Goal: Navigation & Orientation: Find specific page/section

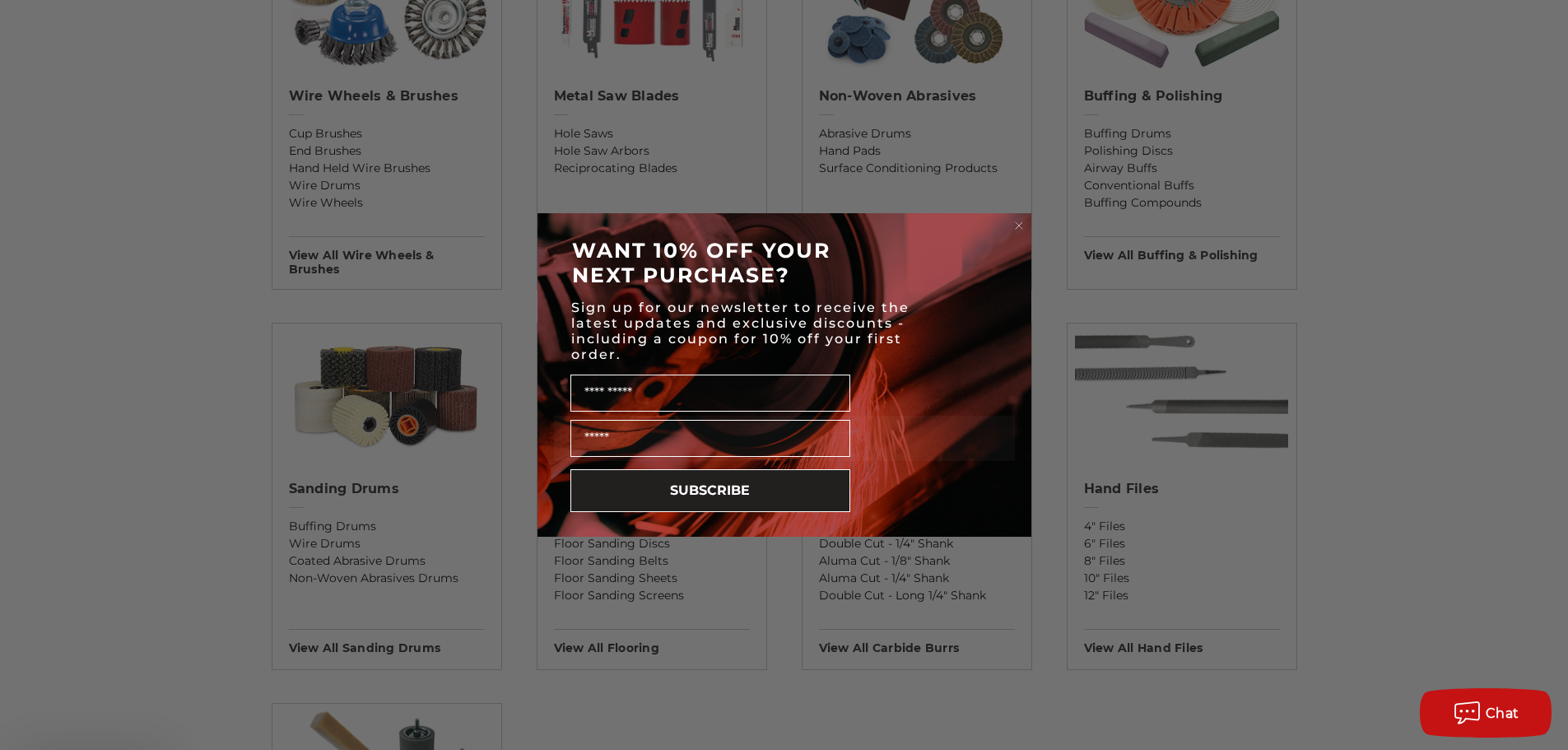
scroll to position [1152, 0]
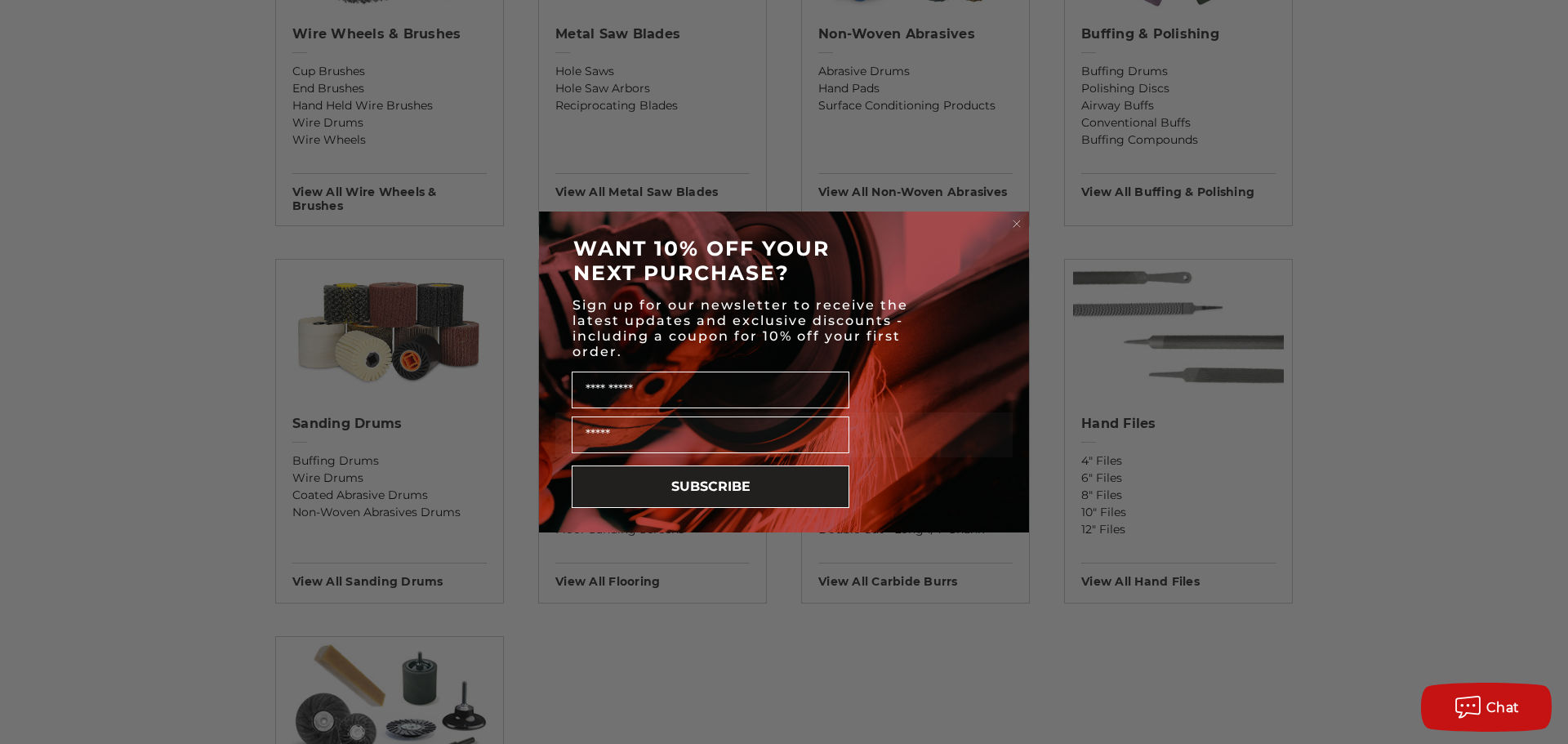
click at [1021, 222] on circle "Close dialog" at bounding box center [1018, 224] width 16 height 16
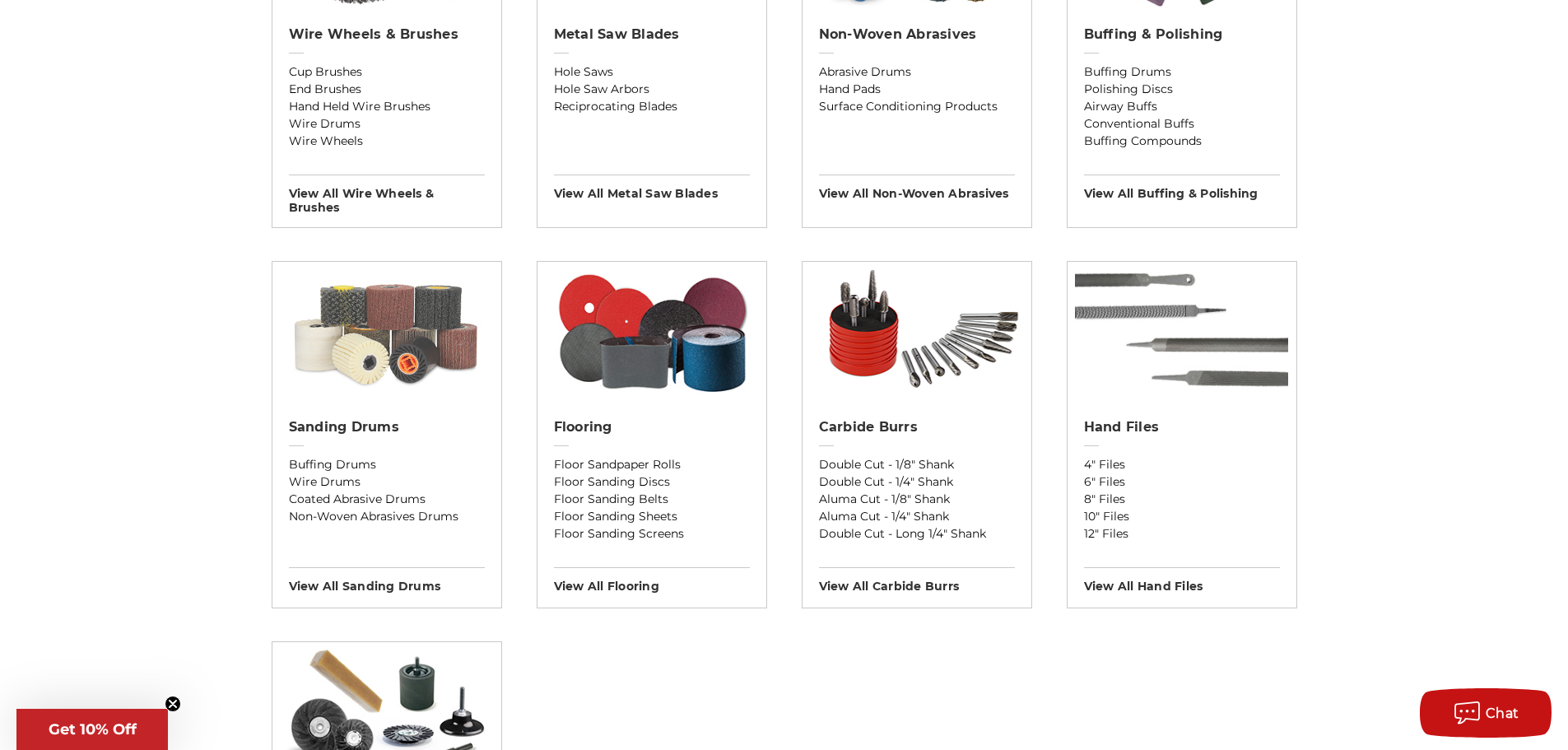
click at [398, 331] on img at bounding box center [387, 332] width 229 height 140
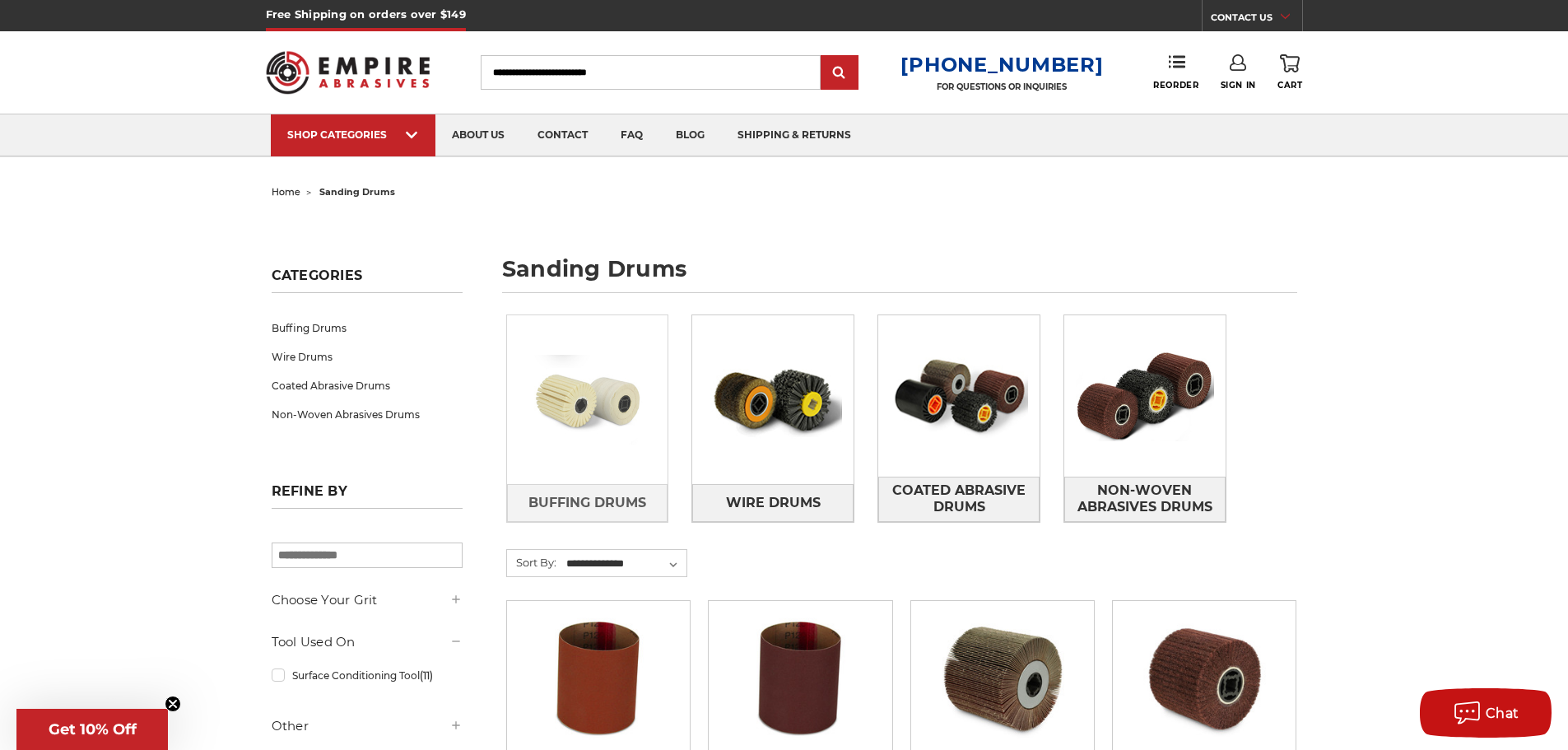
click at [596, 398] on img at bounding box center [587, 400] width 161 height 114
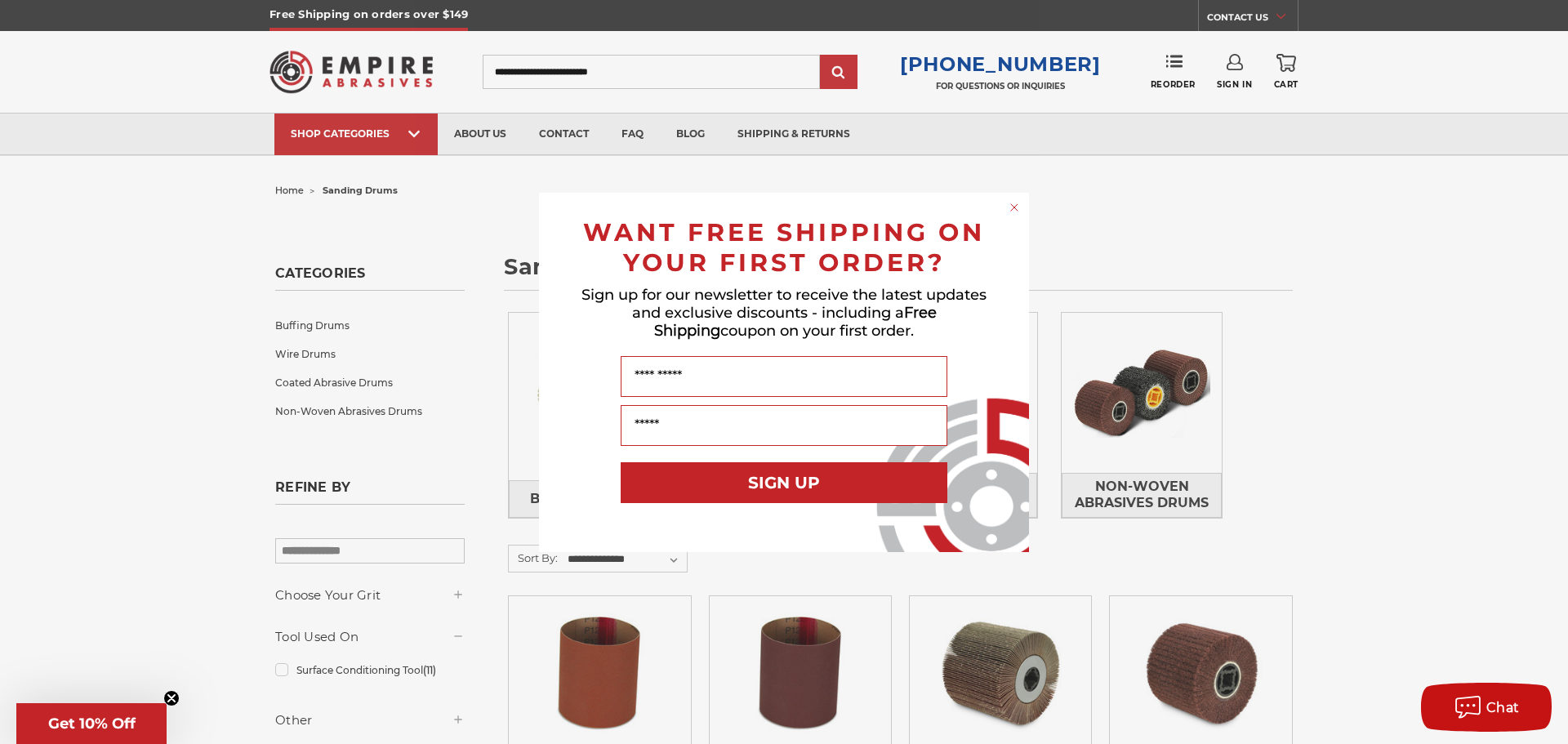
click at [1019, 209] on circle "Close dialog" at bounding box center [1015, 207] width 16 height 16
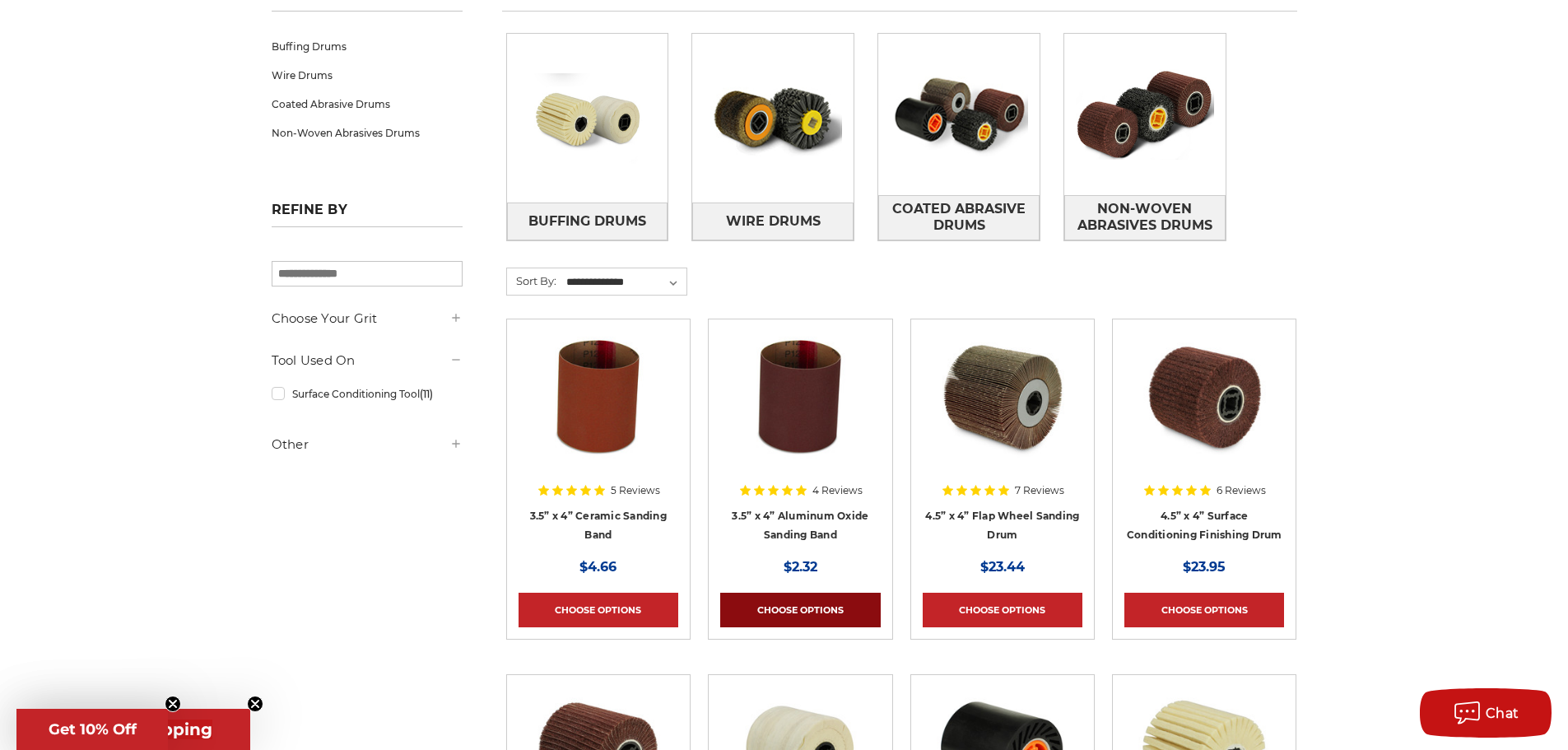
scroll to position [411, 0]
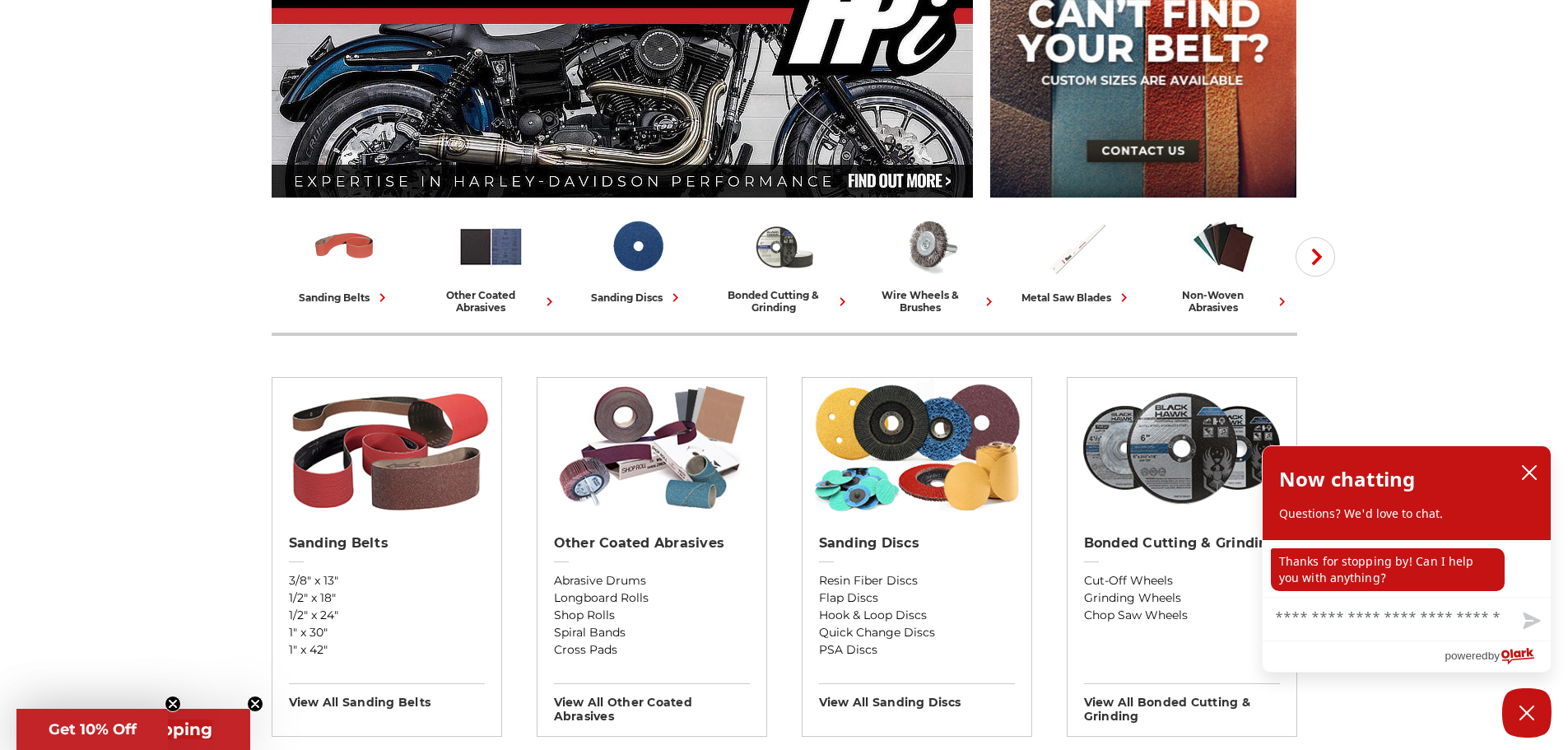
scroll to position [586, 0]
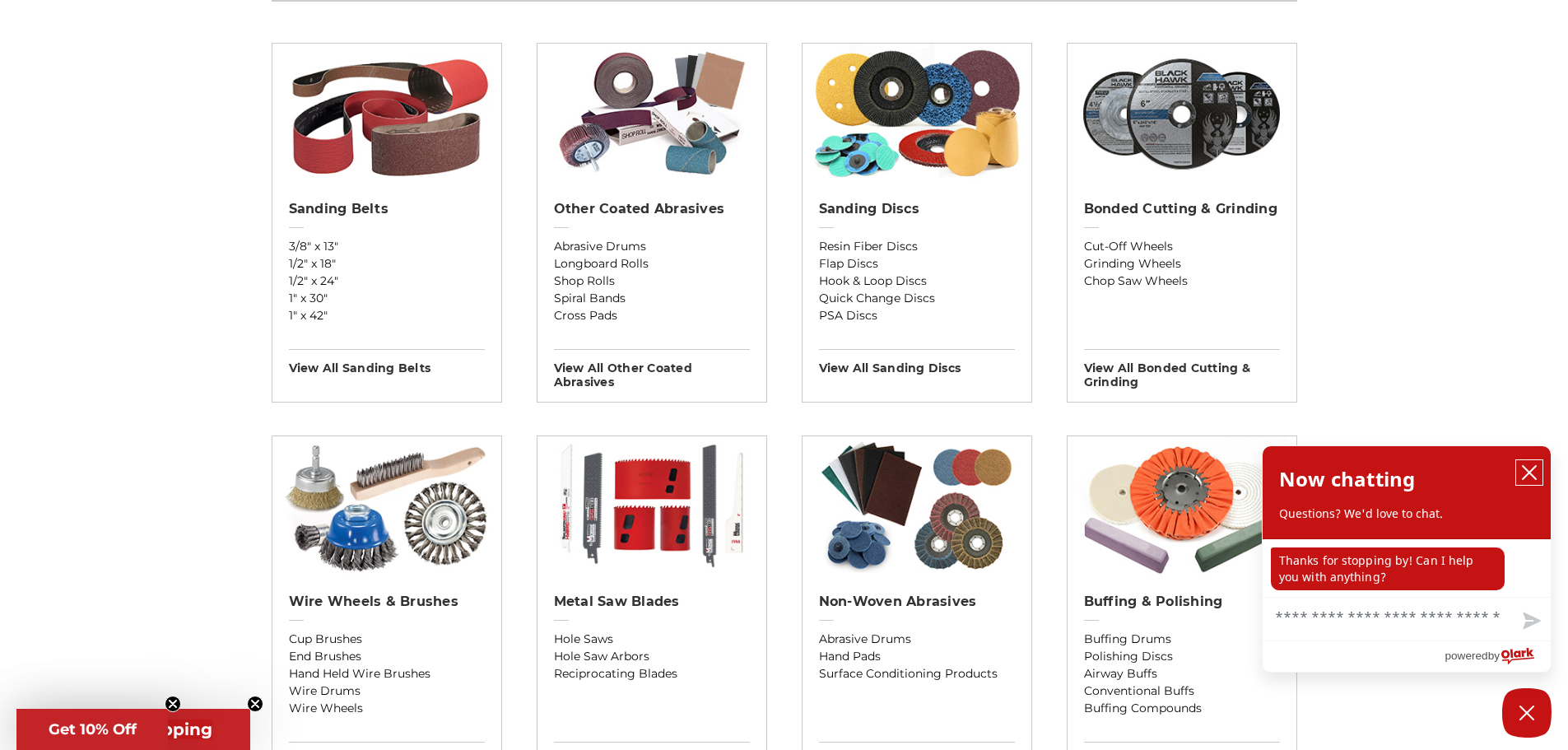
click at [1530, 477] on icon "close chatbox" at bounding box center [1529, 472] width 17 height 17
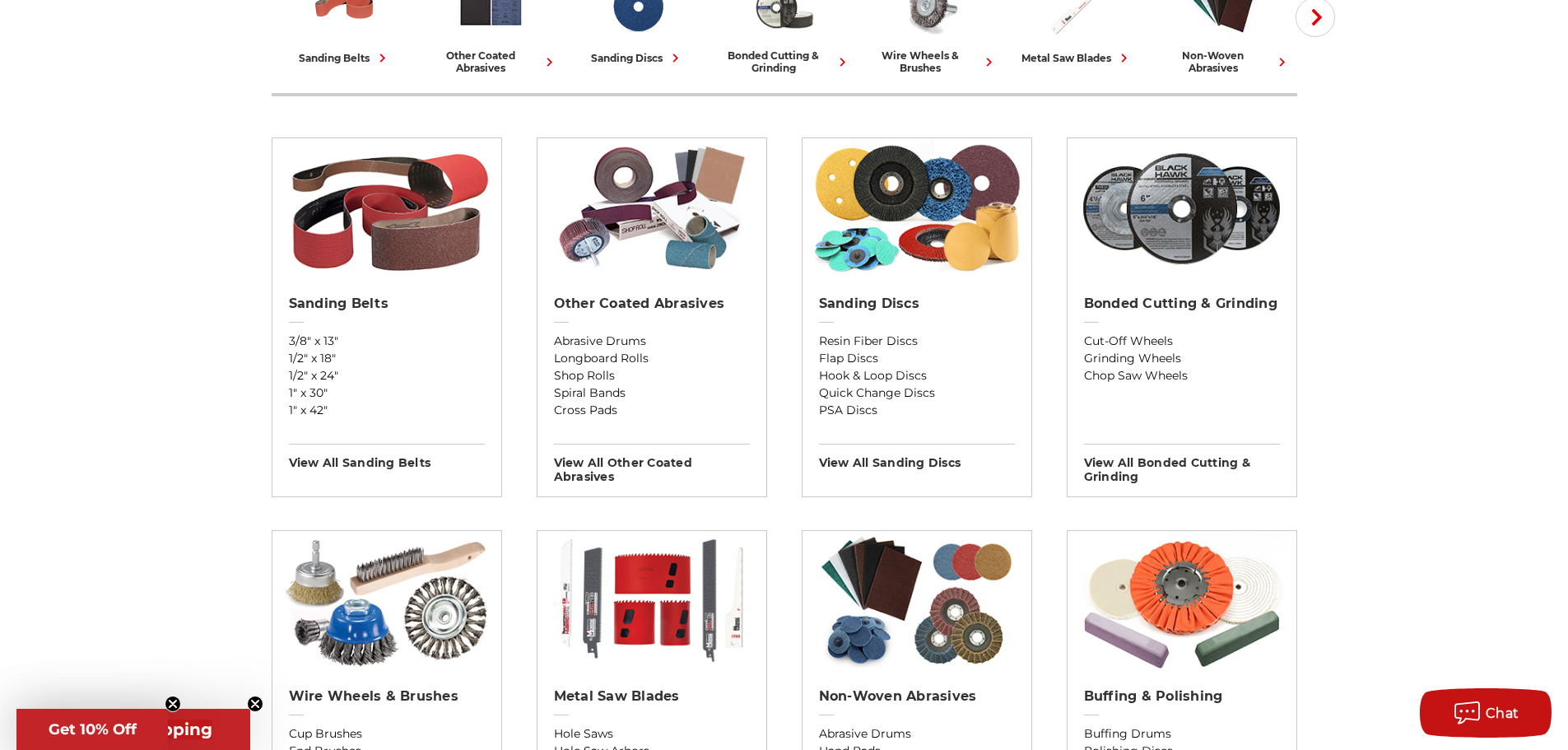
scroll to position [494, 0]
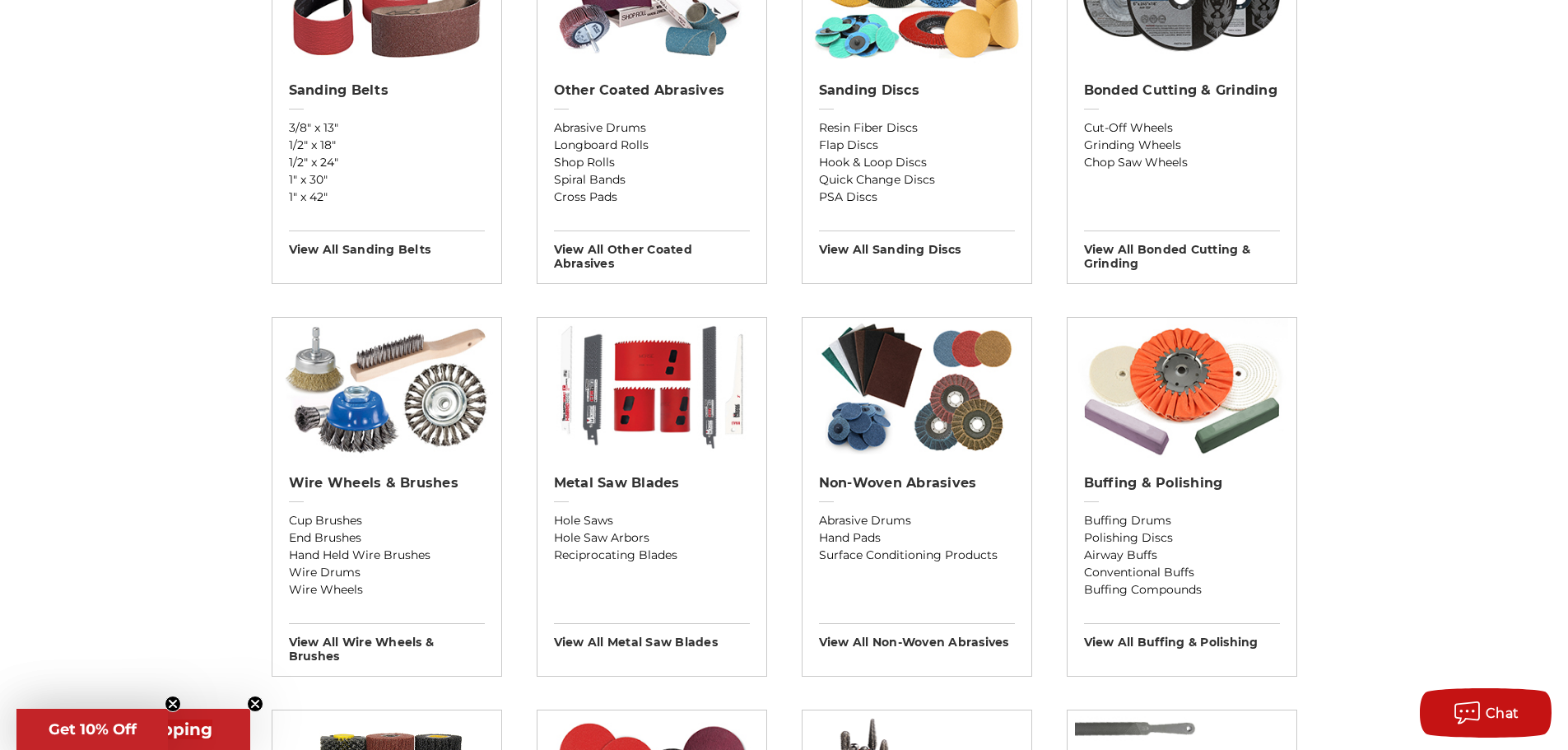
scroll to position [824, 0]
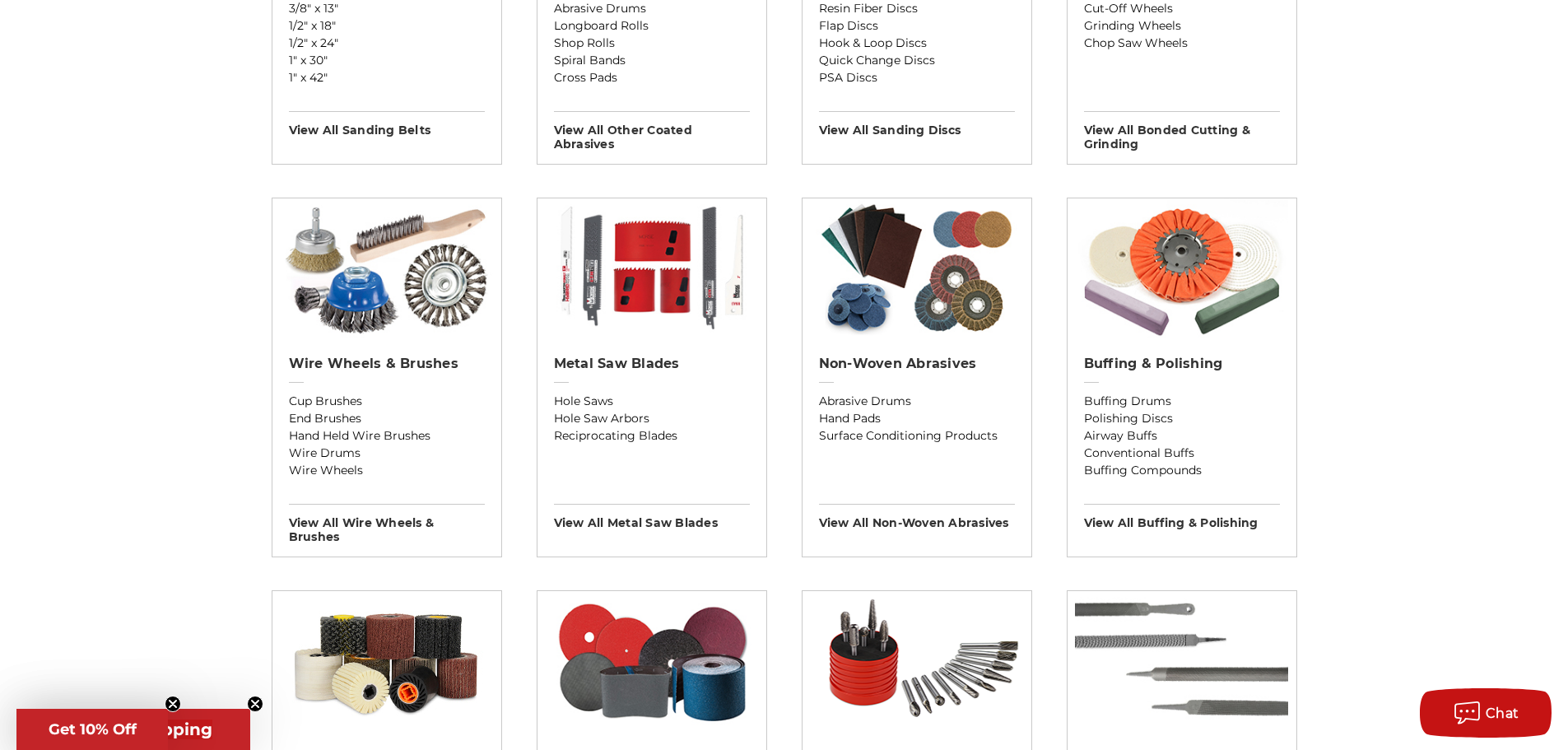
click at [202, 268] on div "Previous sanding belts other coated abrasives sanding discs bonded cutting & gr…" at bounding box center [784, 492] width 1164 height 1717
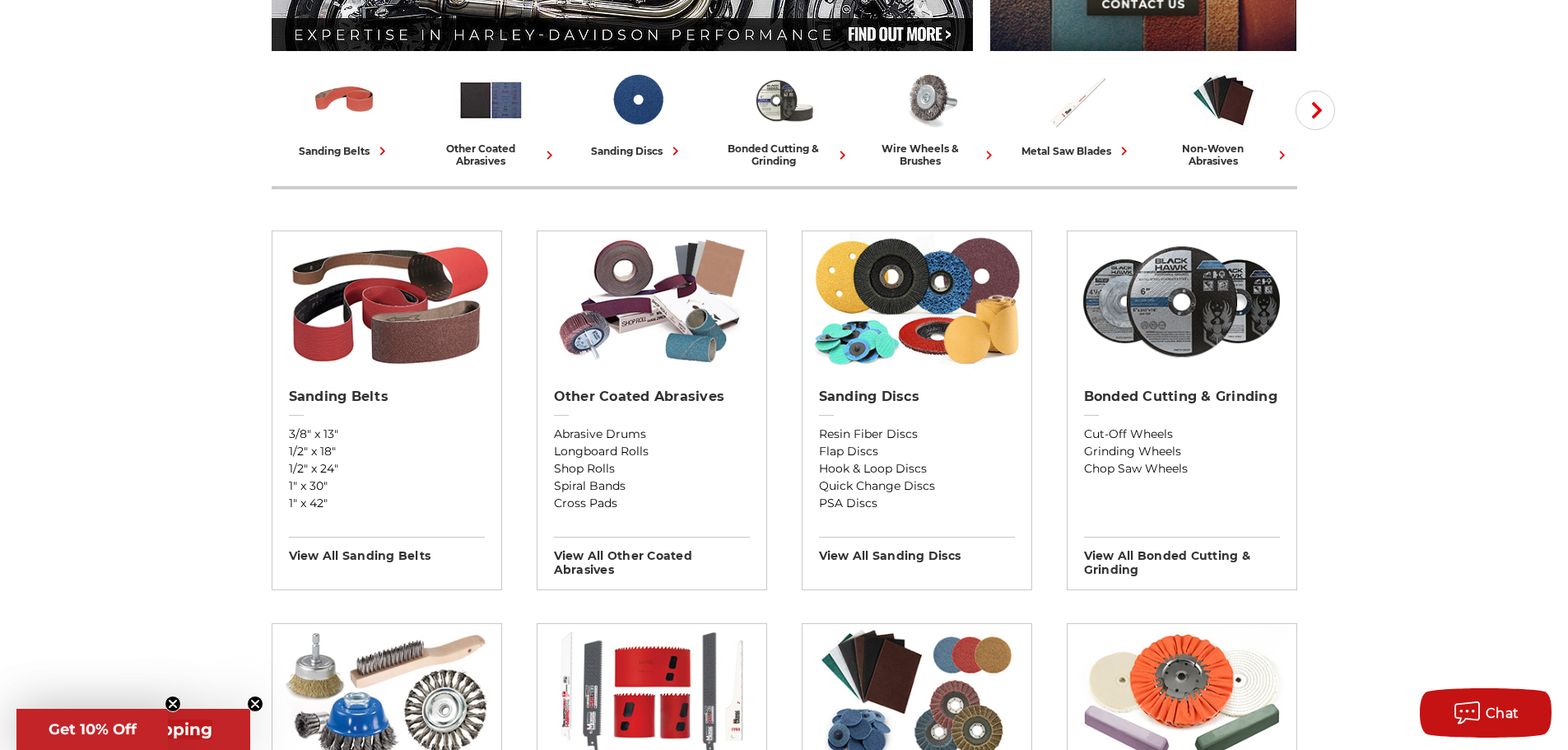
scroll to position [494, 0]
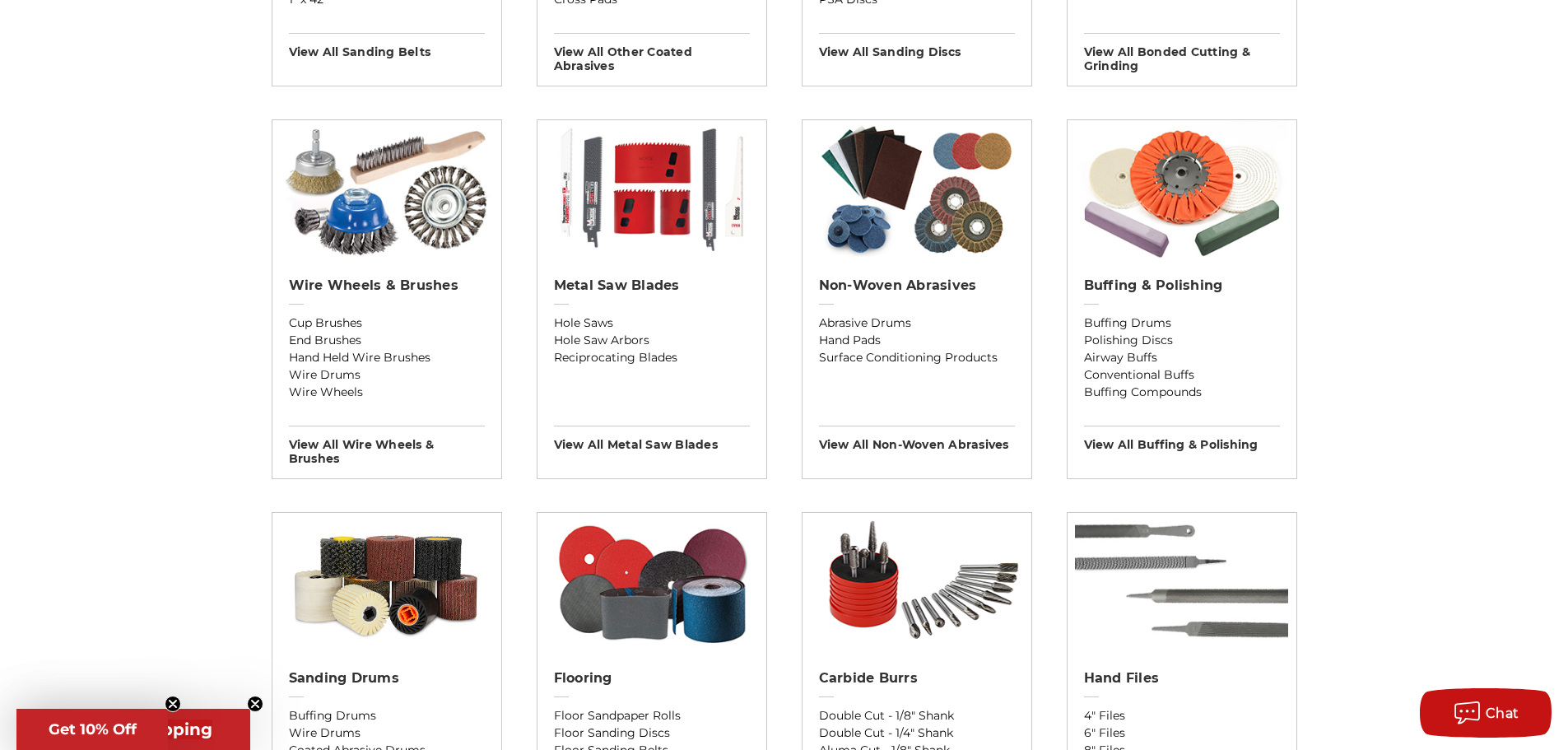
scroll to position [905, 0]
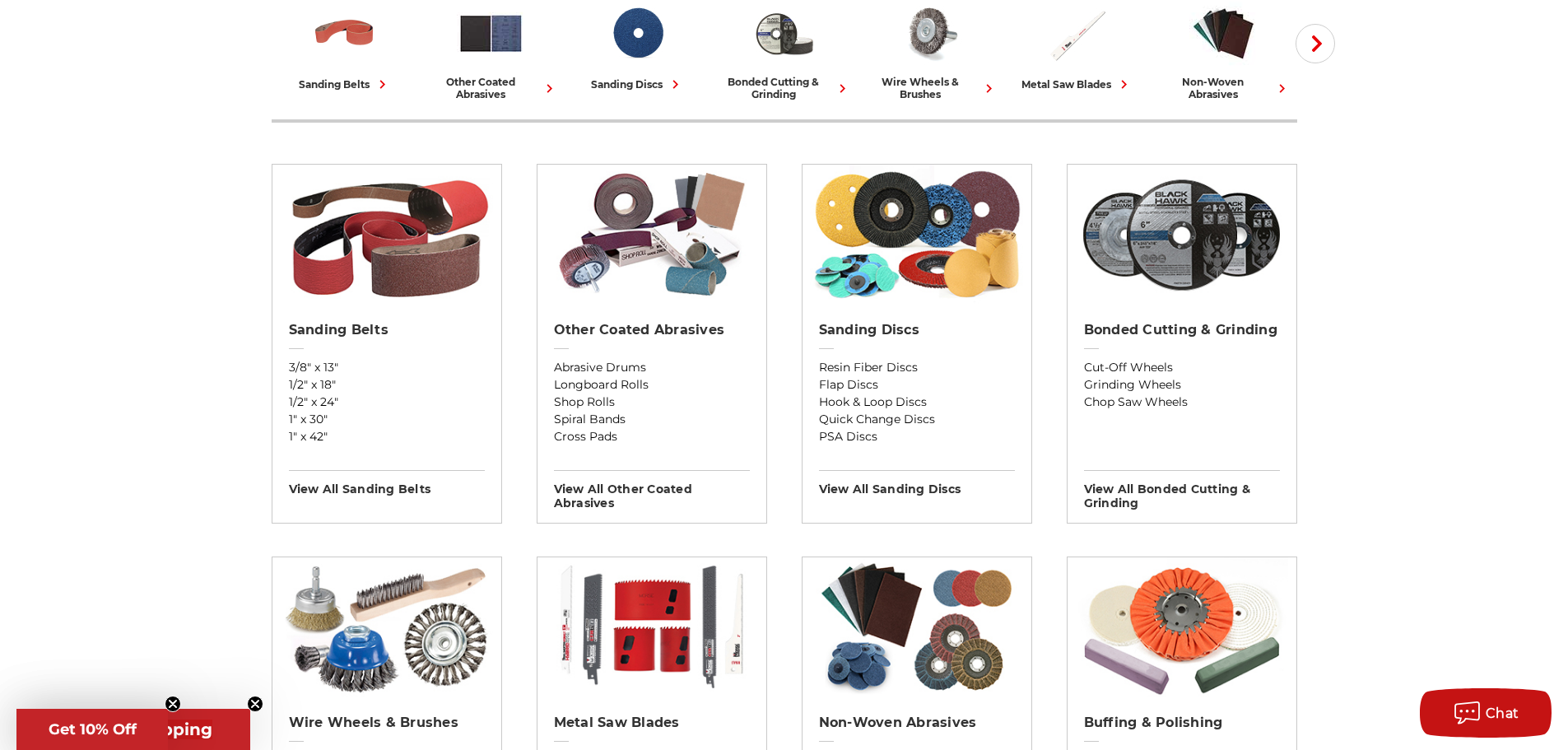
scroll to position [494, 0]
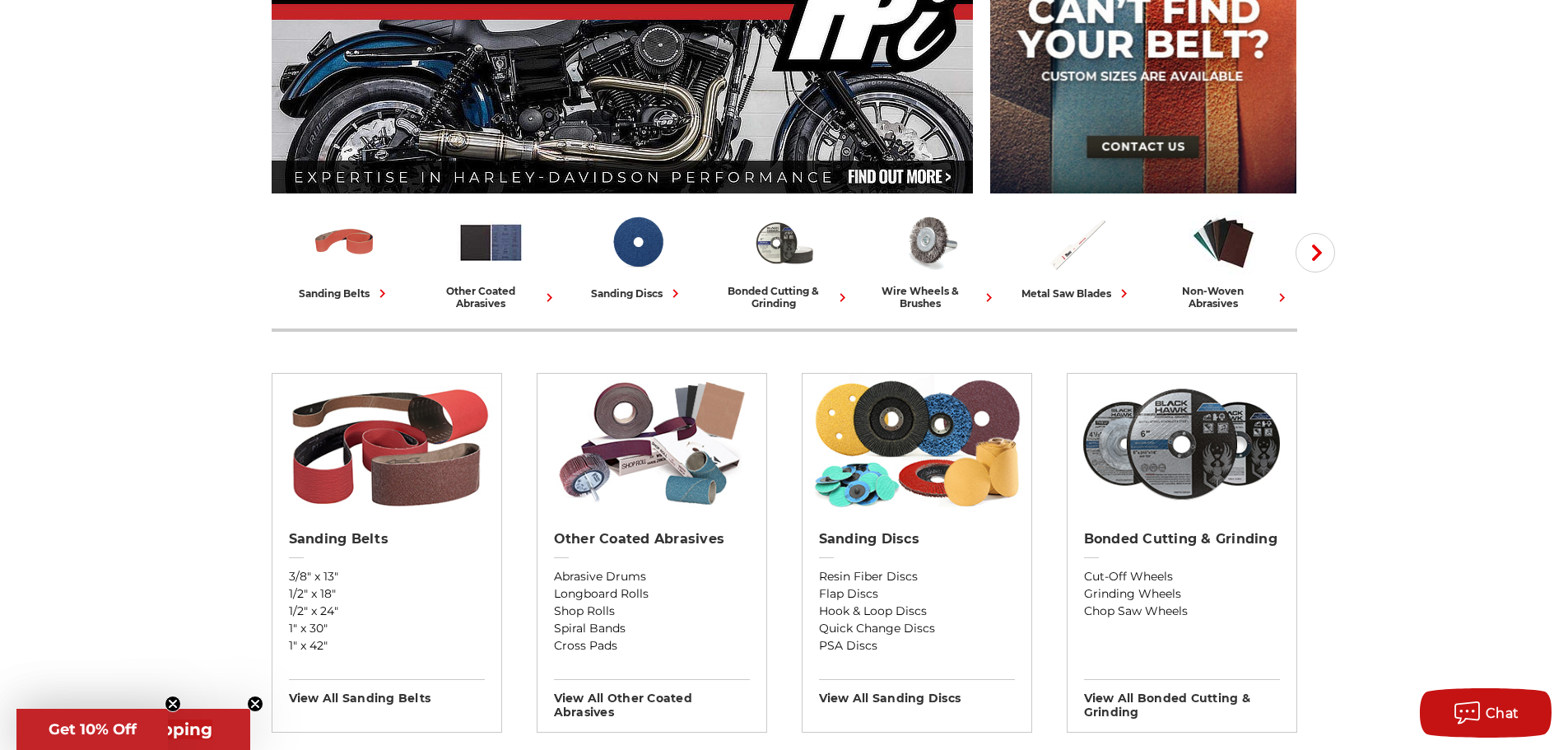
scroll to position [247, 0]
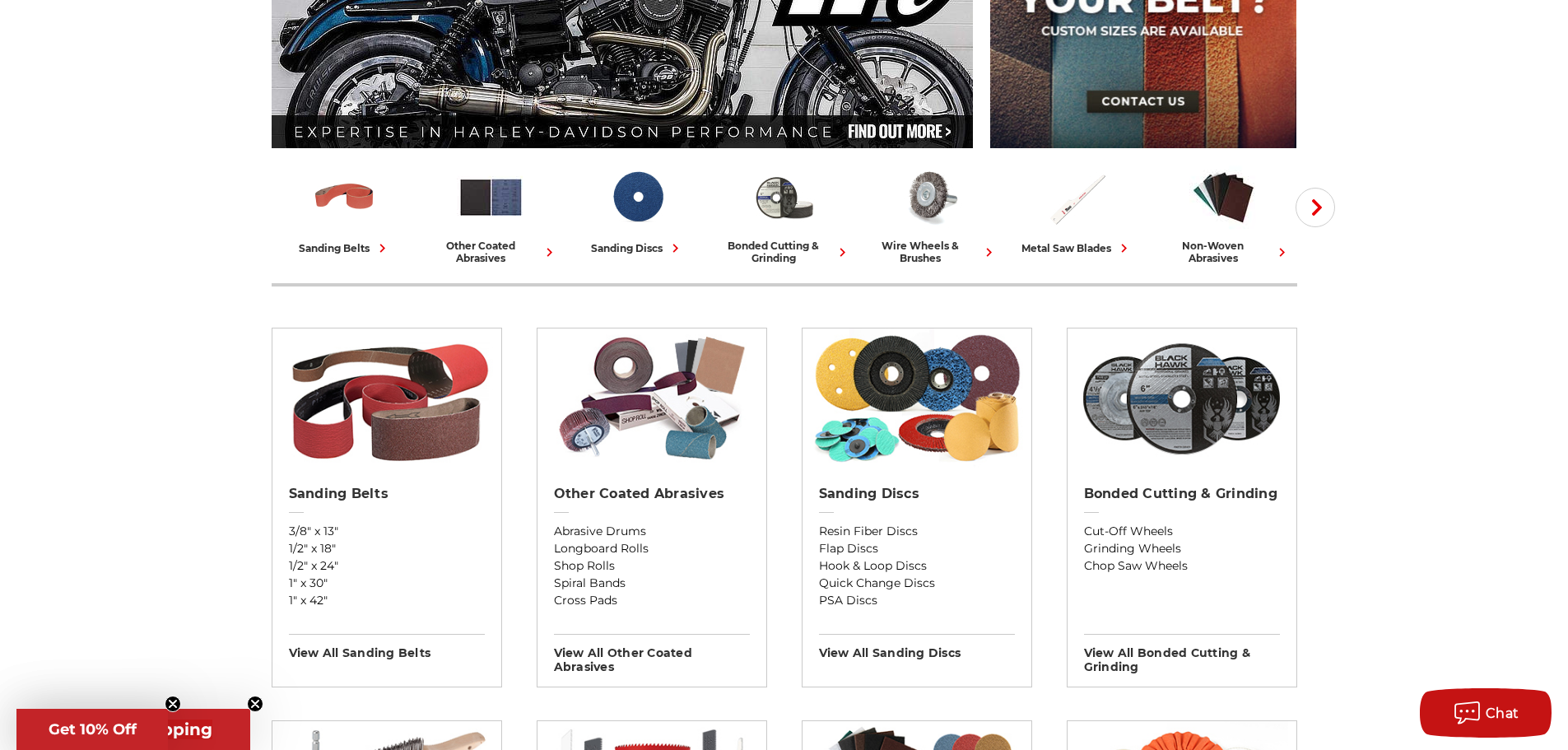
scroll to position [330, 0]
